Goal: Task Accomplishment & Management: Manage account settings

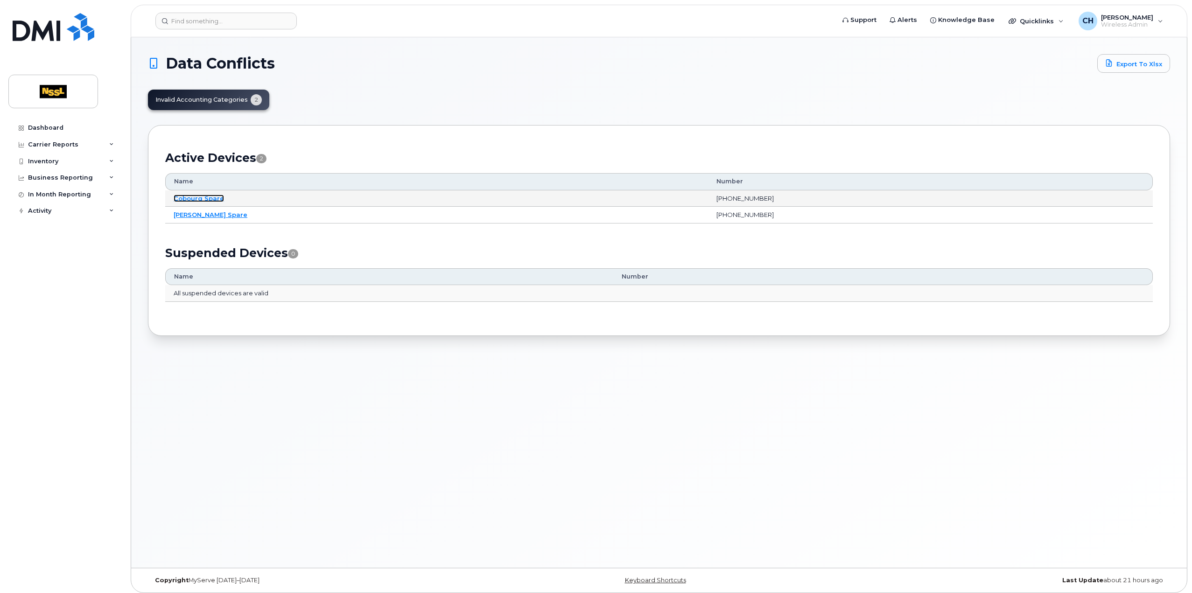
click at [206, 198] on link "Cobourg Spare" at bounding box center [199, 198] width 50 height 7
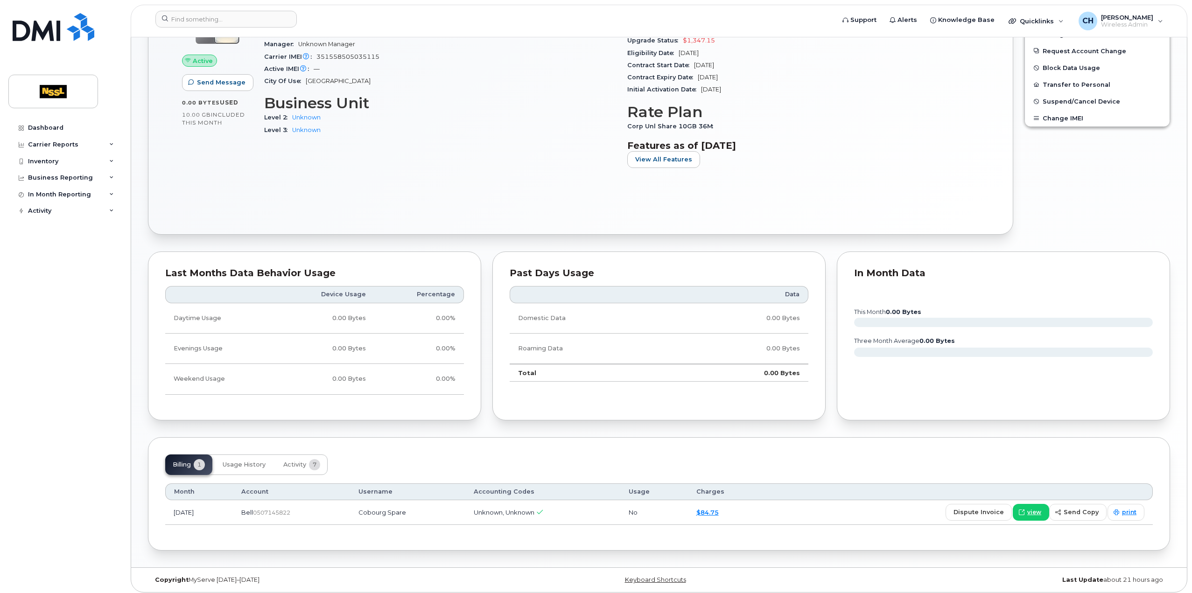
scroll to position [193, 0]
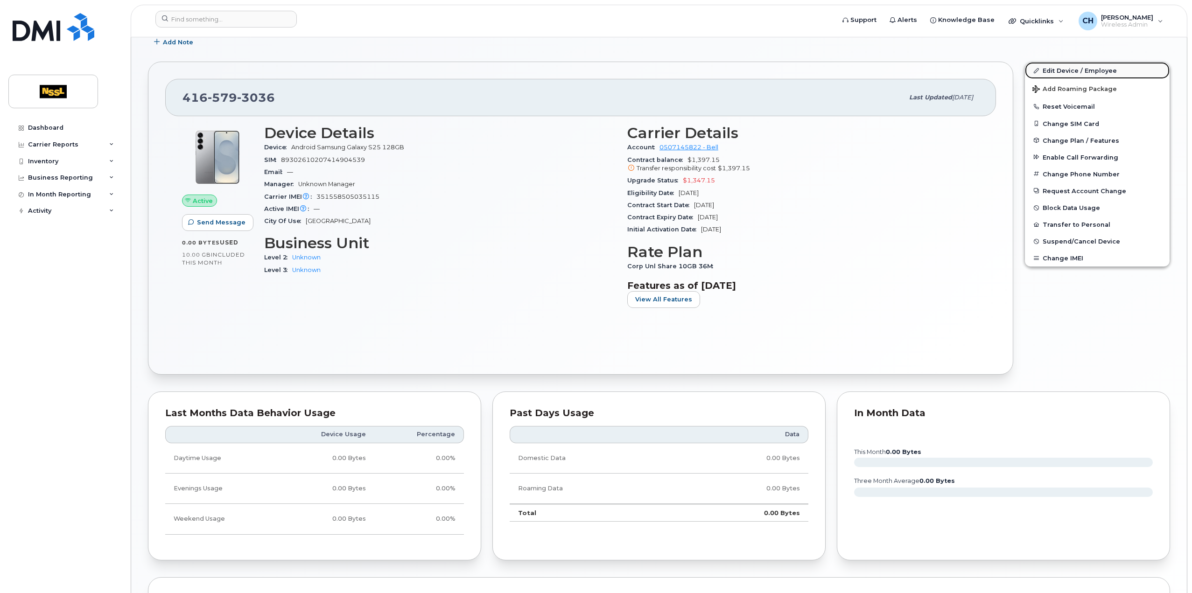
click at [1069, 71] on link "Edit Device / Employee" at bounding box center [1097, 70] width 145 height 17
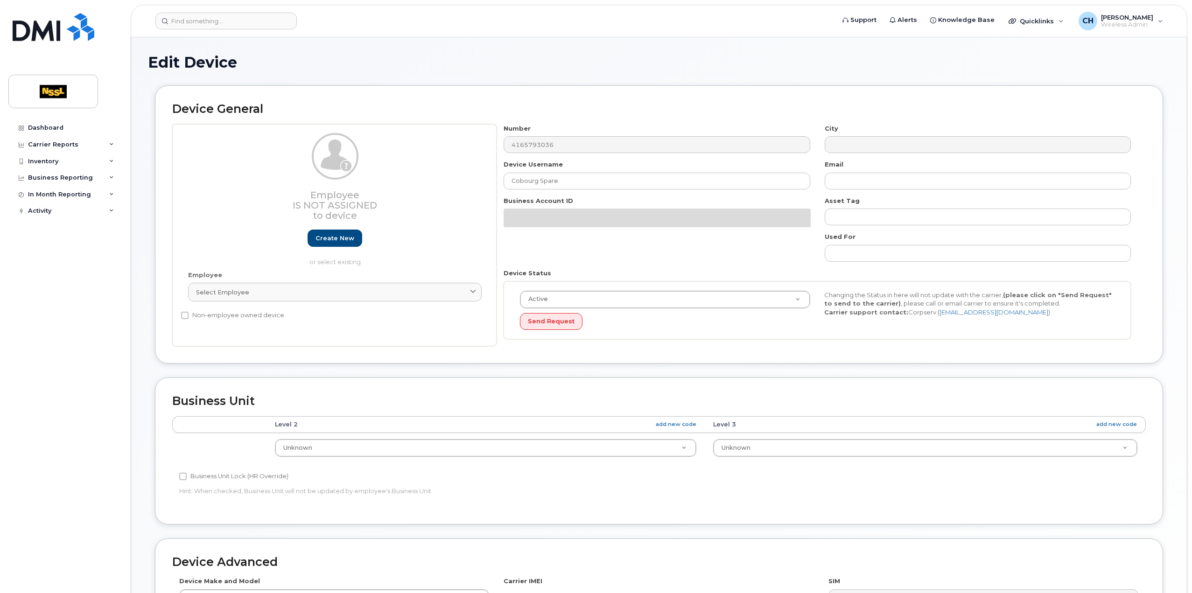
select select "43007"
select select "43008"
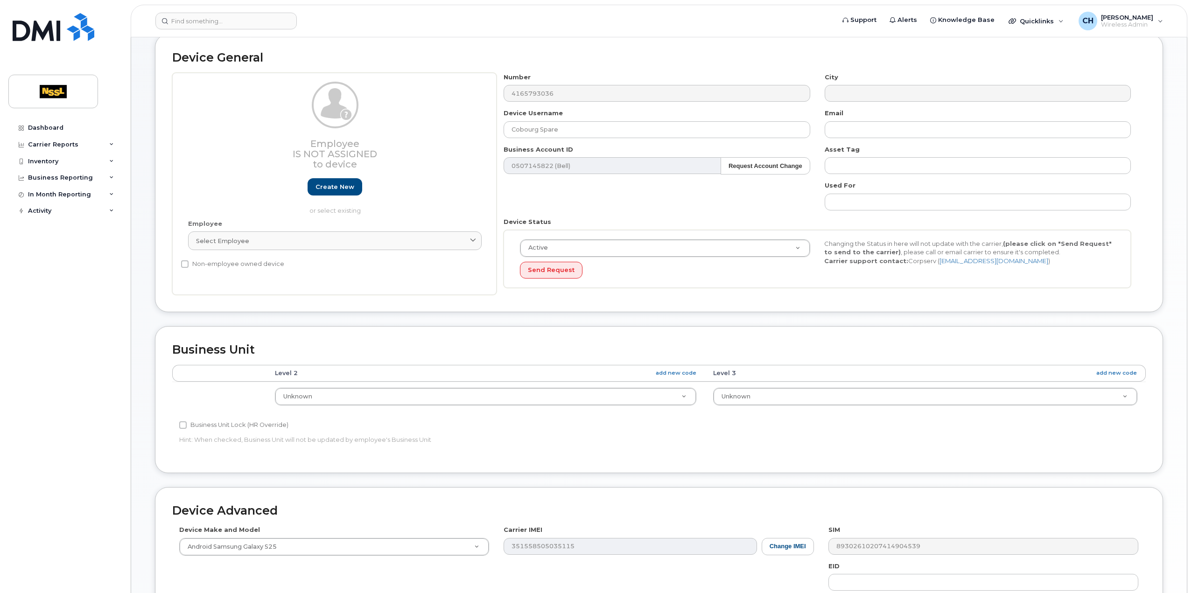
scroll to position [93, 0]
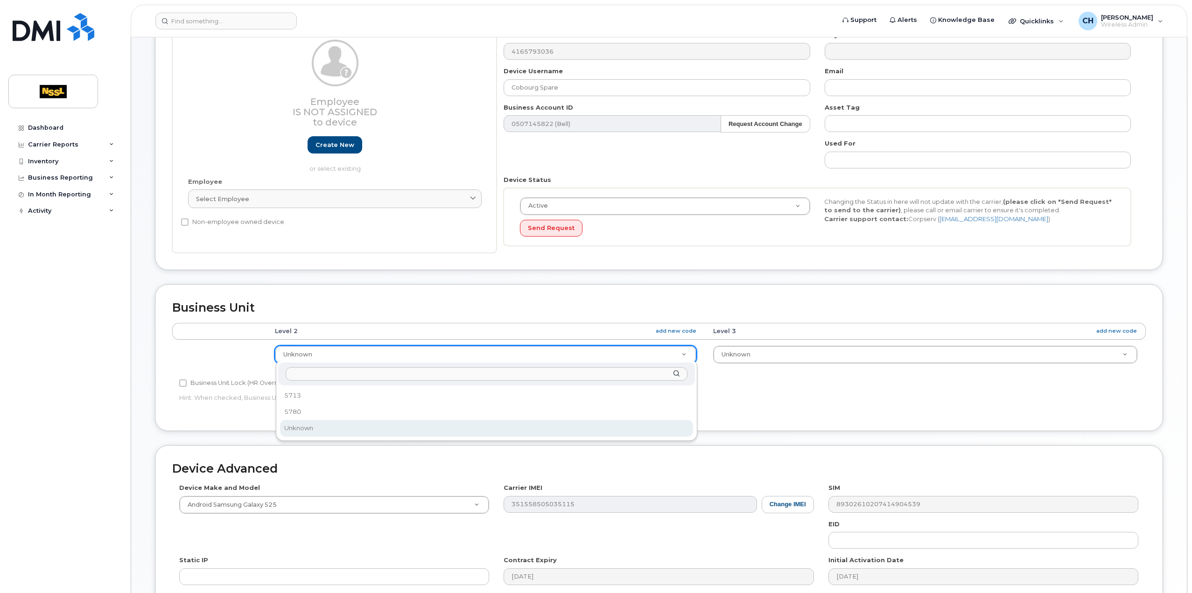
drag, startPoint x: 369, startPoint y: 354, endPoint x: 362, endPoint y: 366, distance: 13.2
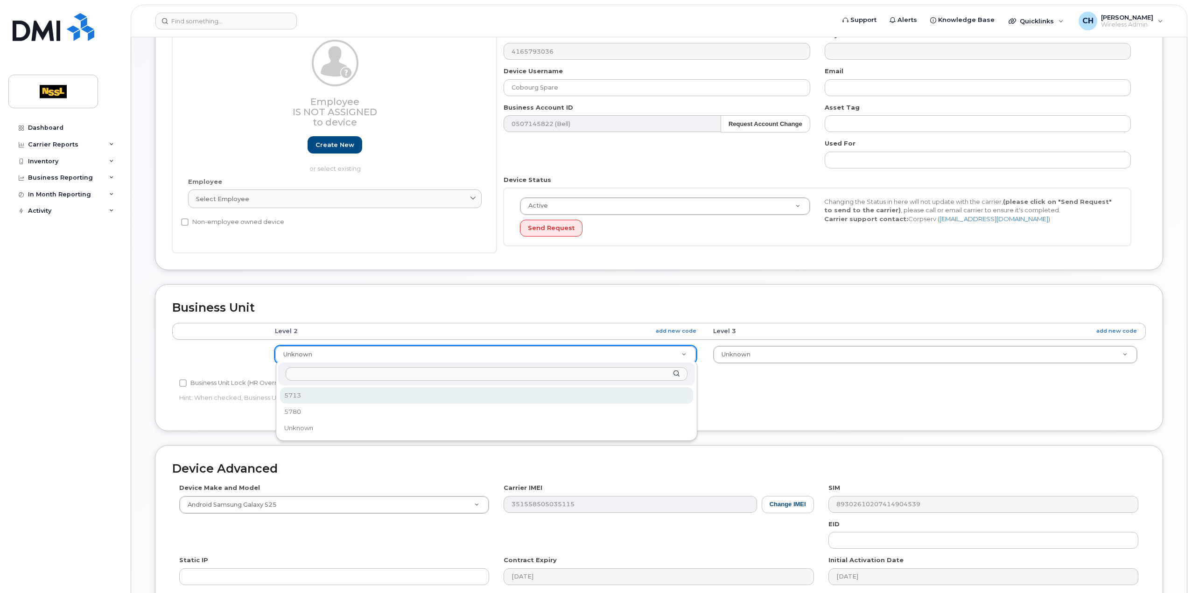
select select "1448920"
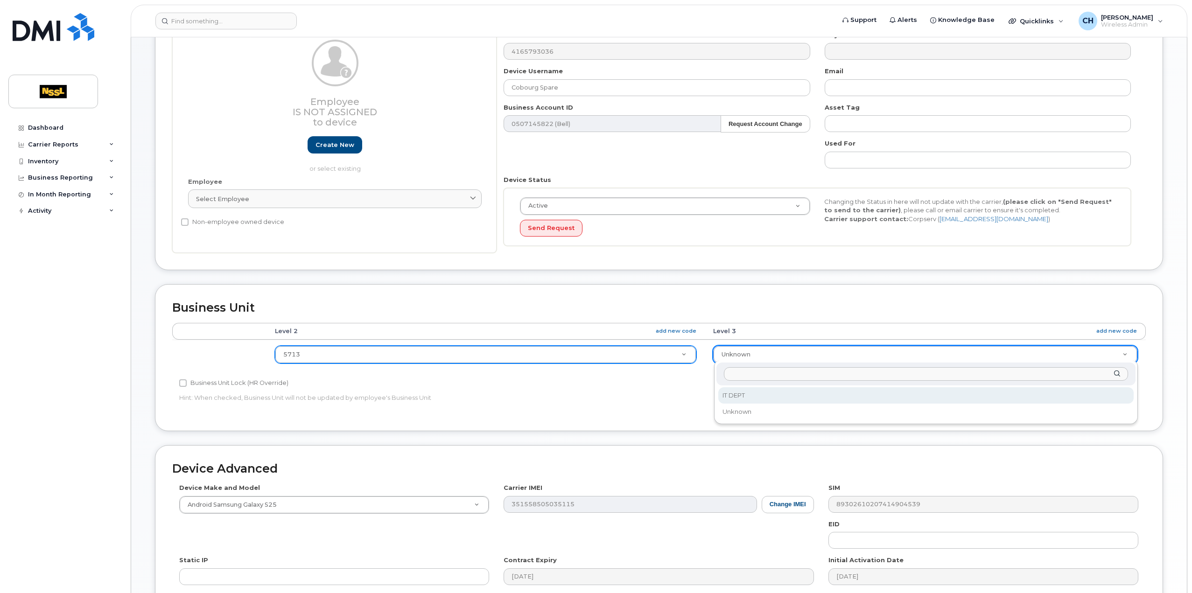
select select "43900"
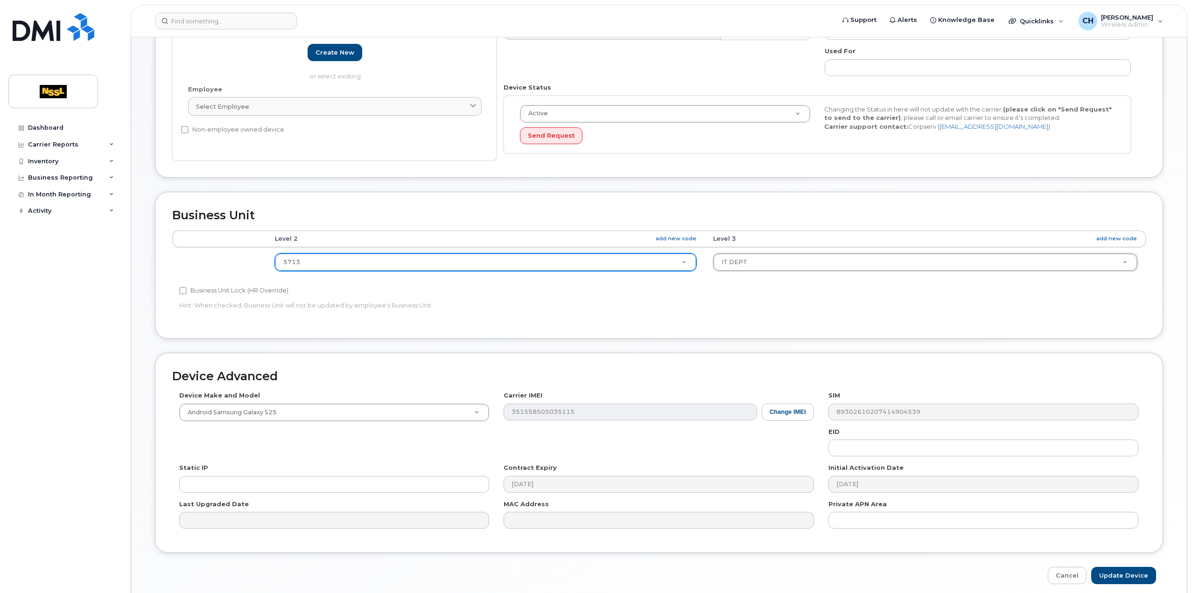
scroll to position [220, 0]
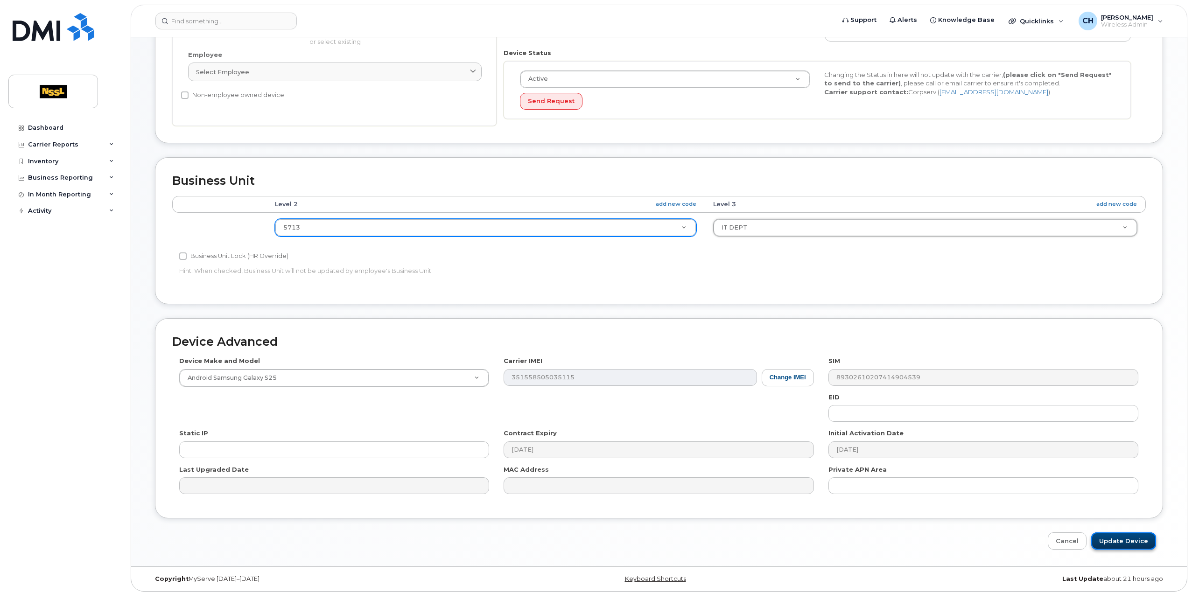
click at [1120, 538] on input "Update Device" at bounding box center [1124, 541] width 65 height 17
type input "Saving..."
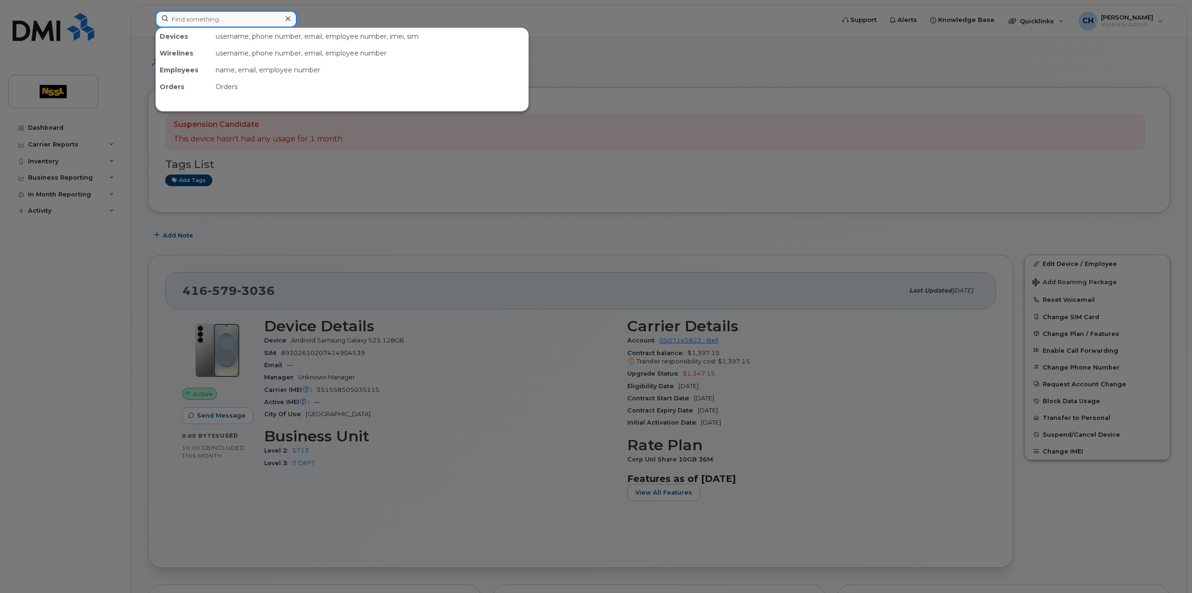
click at [256, 24] on input at bounding box center [225, 19] width 141 height 17
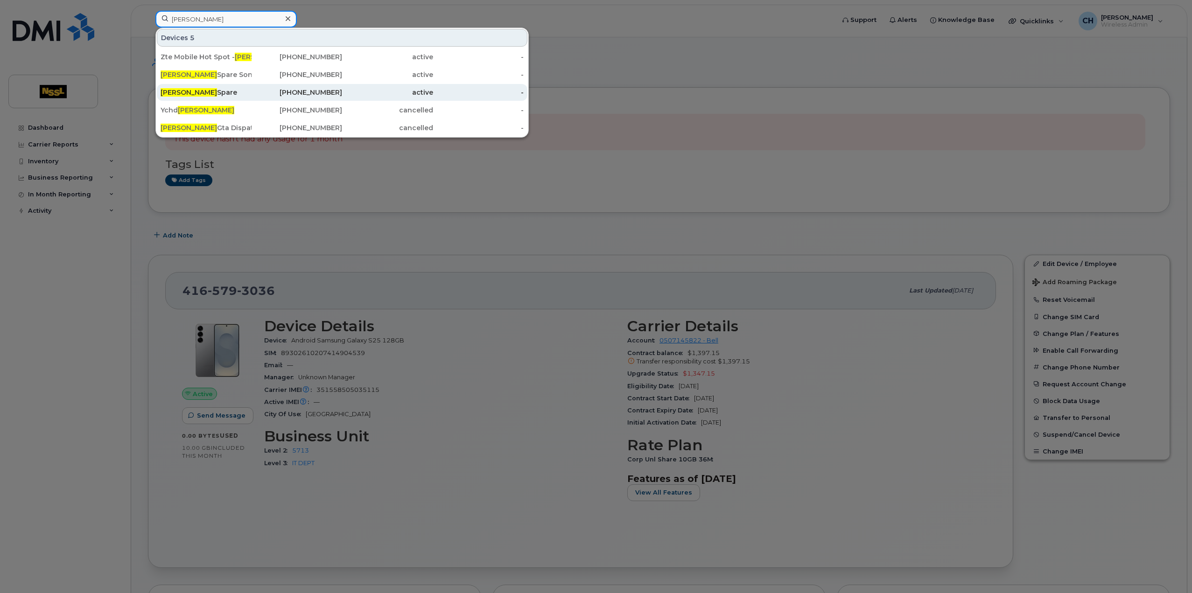
type input "vaughan"
click at [202, 94] on div "Vaughan Spare" at bounding box center [206, 92] width 91 height 9
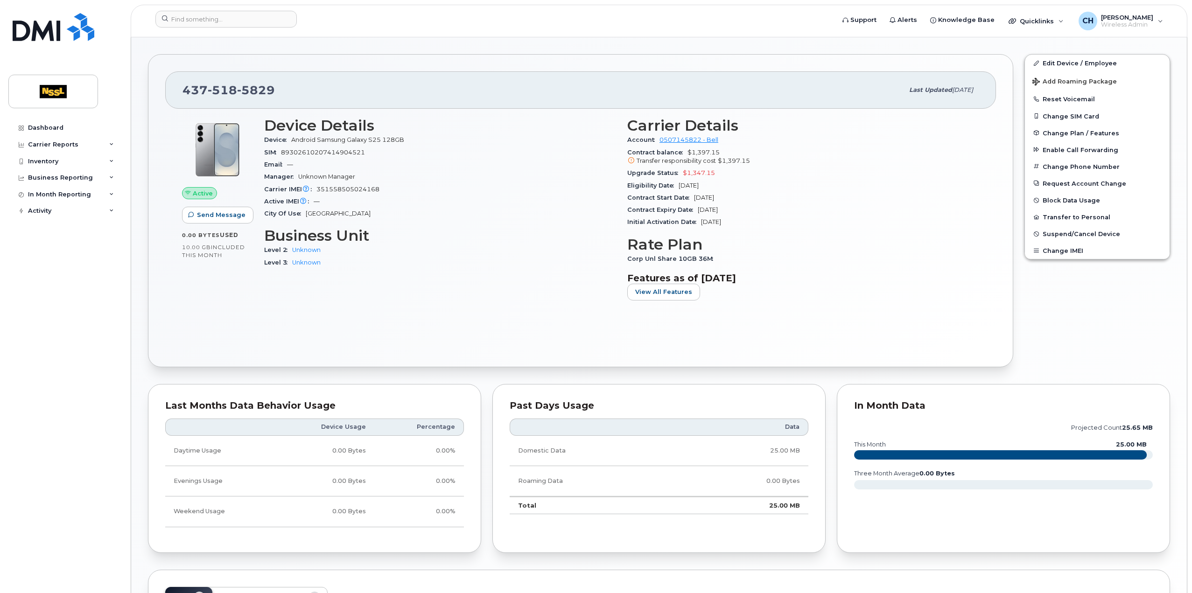
scroll to position [147, 0]
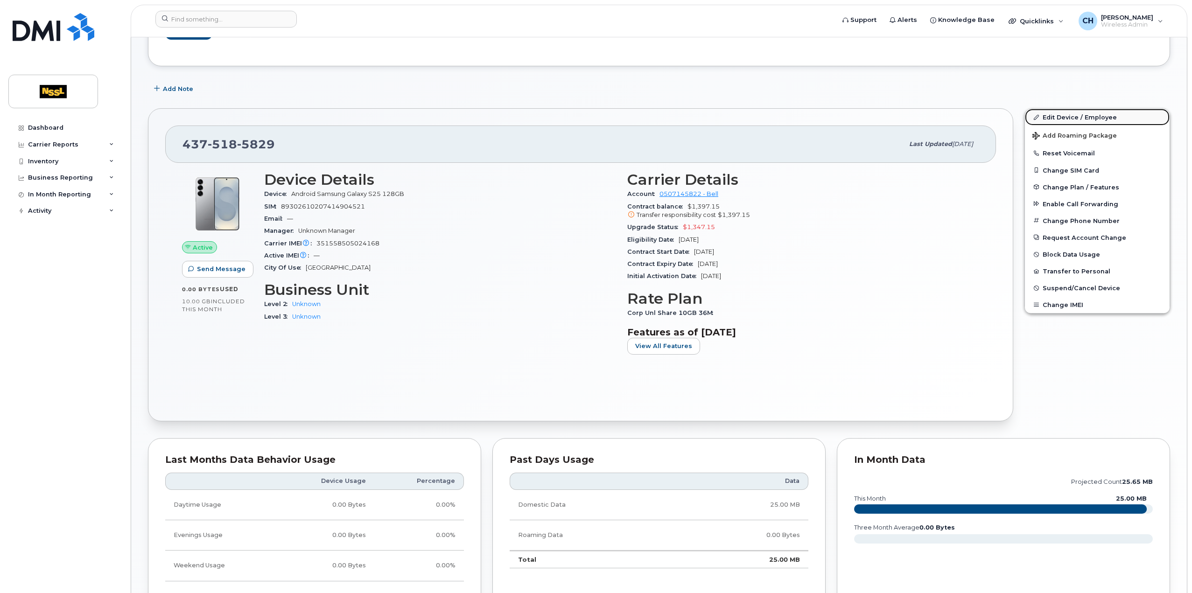
click at [1069, 115] on link "Edit Device / Employee" at bounding box center [1097, 117] width 145 height 17
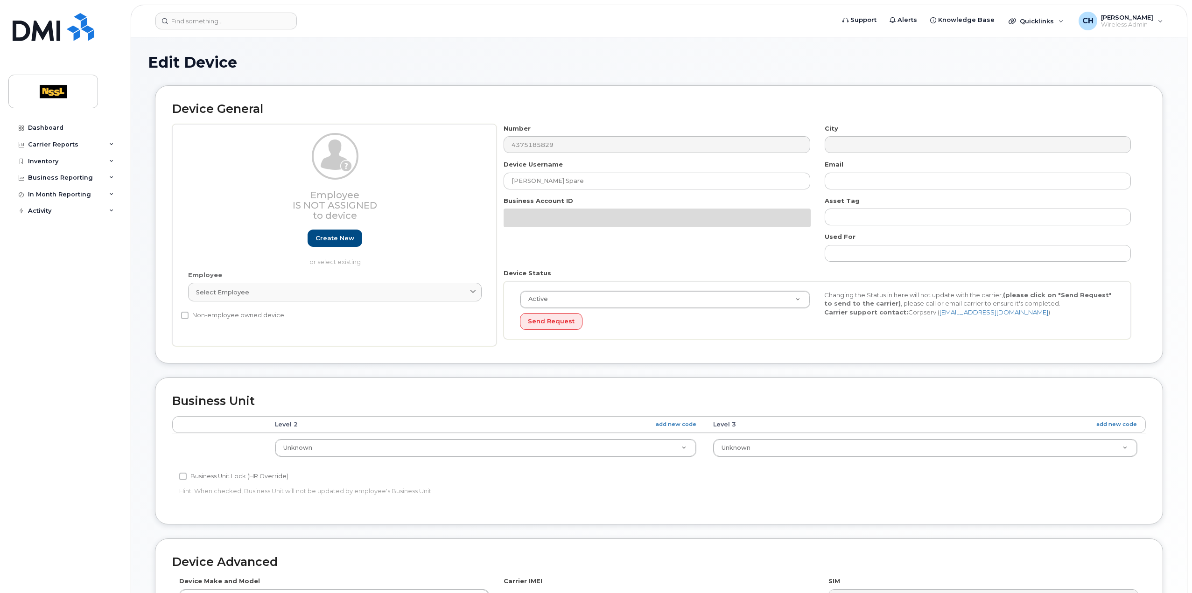
select select "43007"
select select "43008"
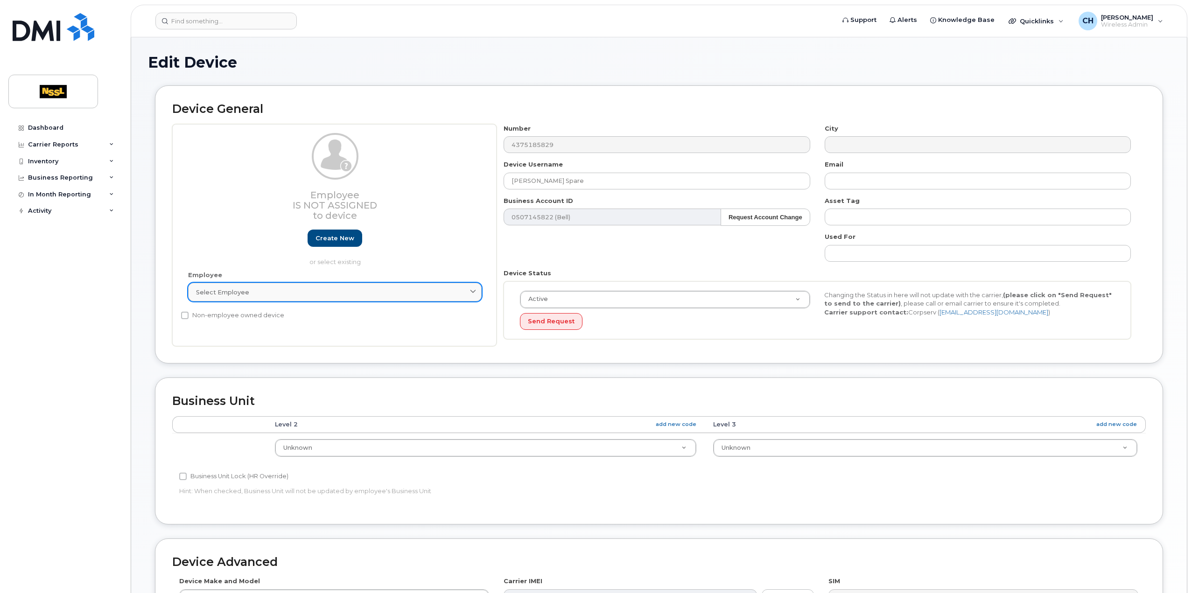
click at [355, 296] on div "Select employee" at bounding box center [335, 292] width 278 height 9
click at [454, 290] on div "Select employee" at bounding box center [335, 292] width 278 height 9
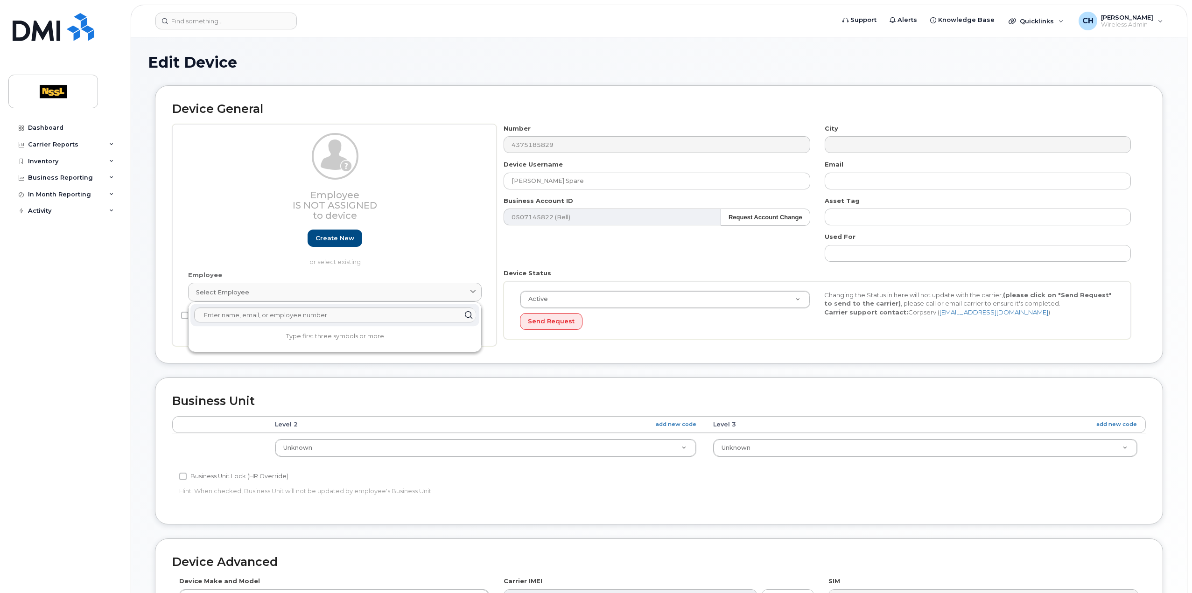
click at [404, 427] on th "Level 2 add new code" at bounding box center [486, 424] width 438 height 17
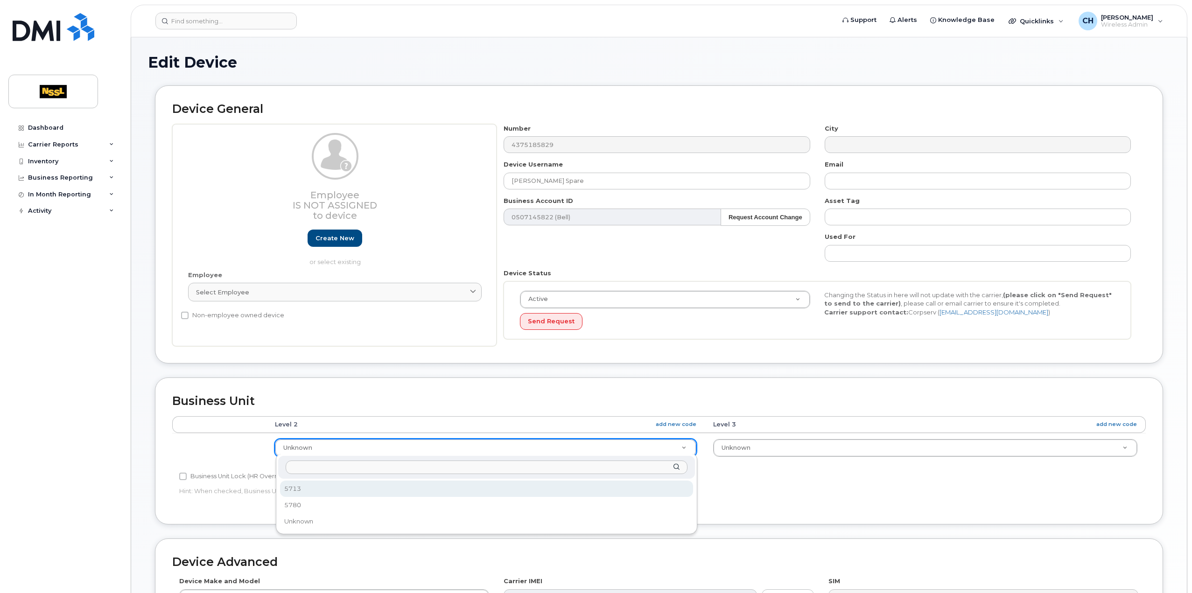
select select "1448920"
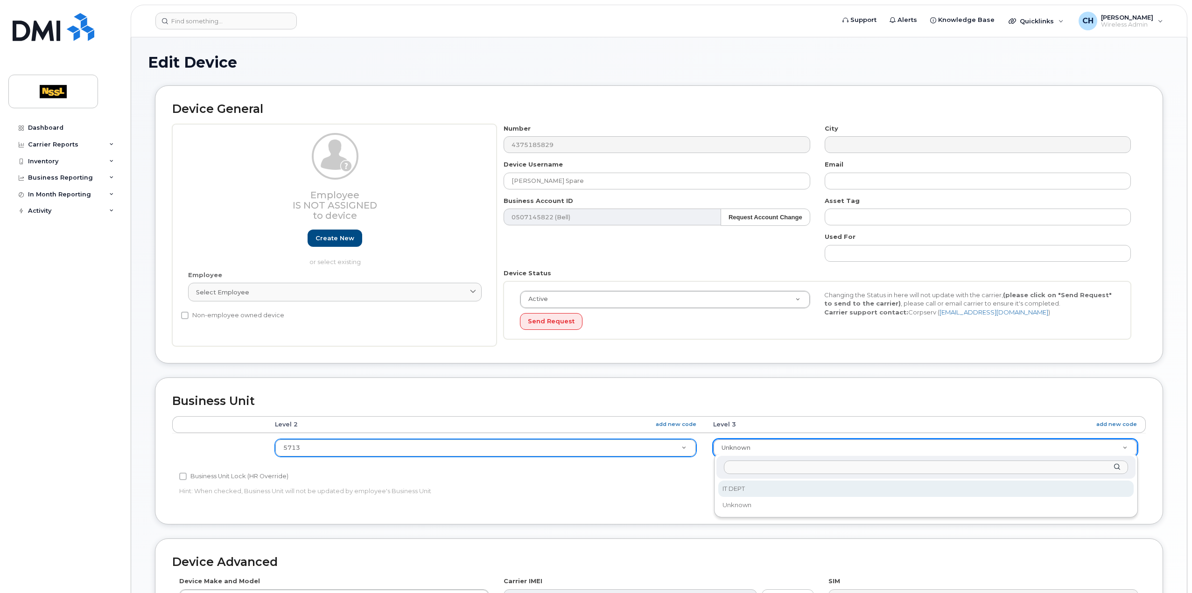
select select "43900"
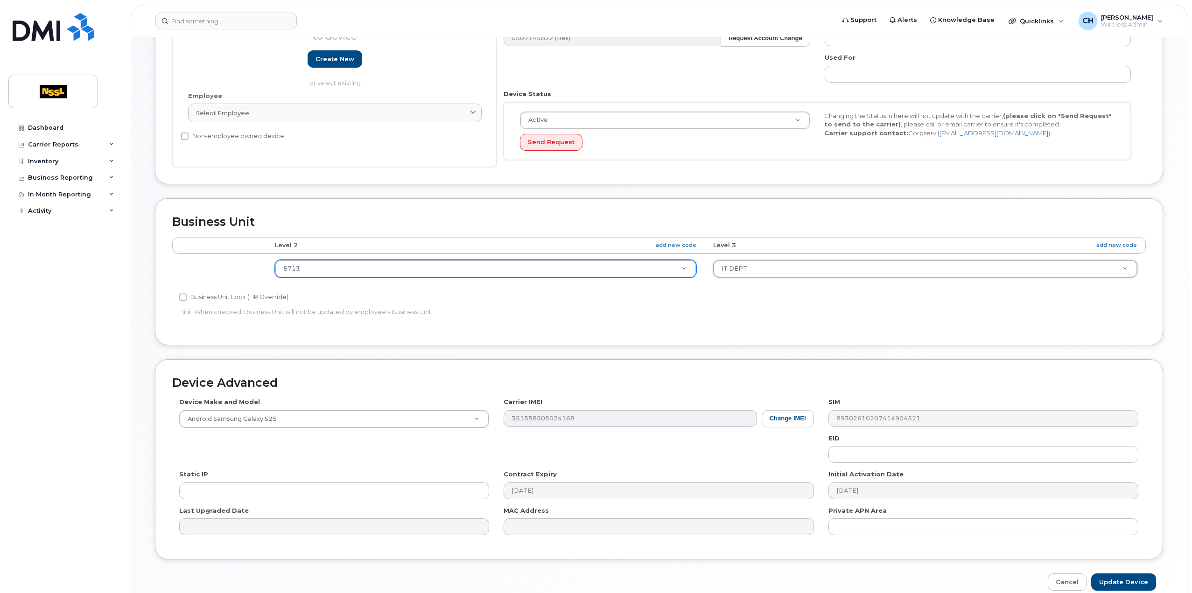
scroll to position [220, 0]
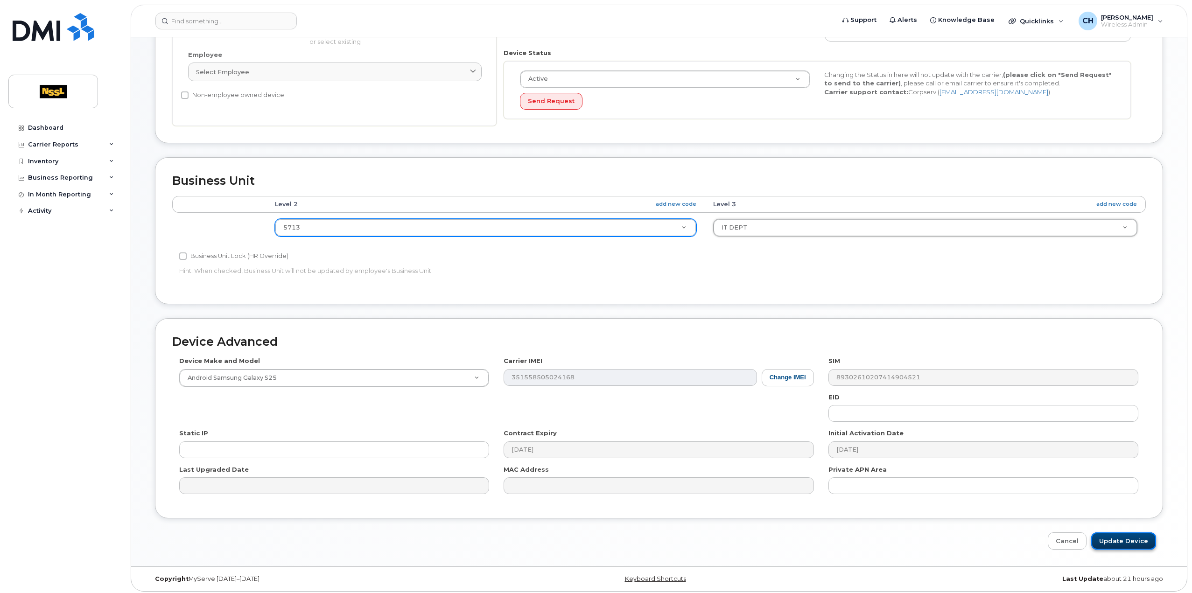
click at [1124, 537] on input "Update Device" at bounding box center [1124, 541] width 65 height 17
type input "Saving..."
